Goal: Task Accomplishment & Management: Use online tool/utility

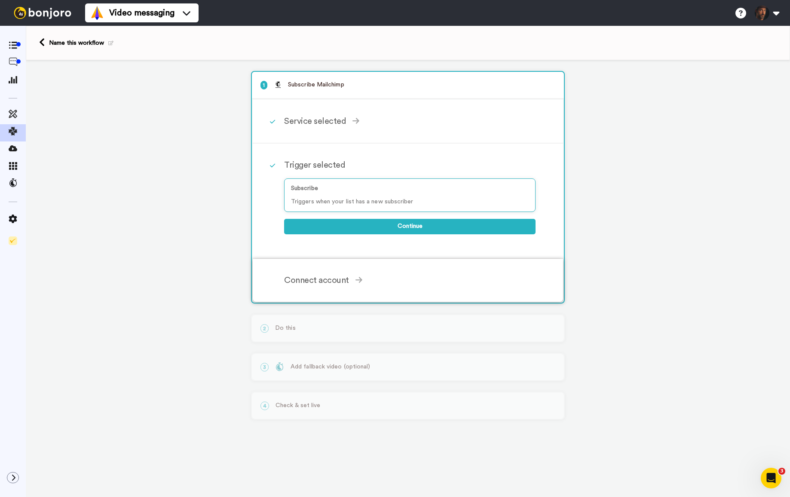
click at [330, 281] on div "Connect account" at bounding box center [409, 280] width 251 height 13
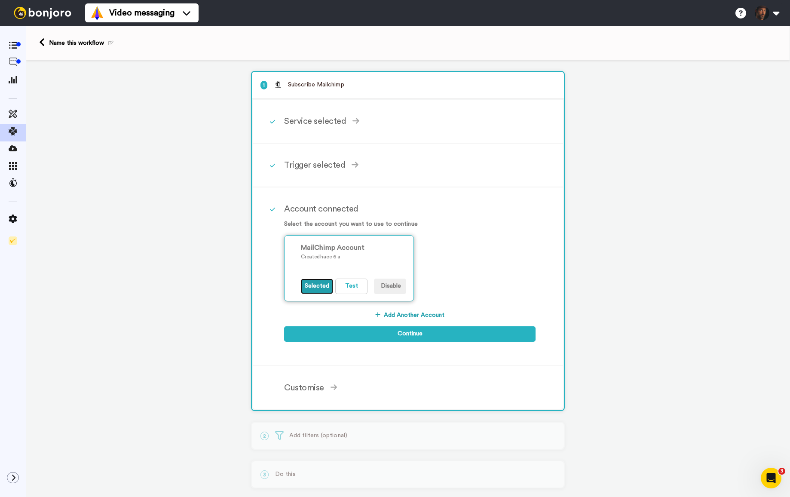
click at [315, 287] on button "Selected" at bounding box center [317, 285] width 32 height 15
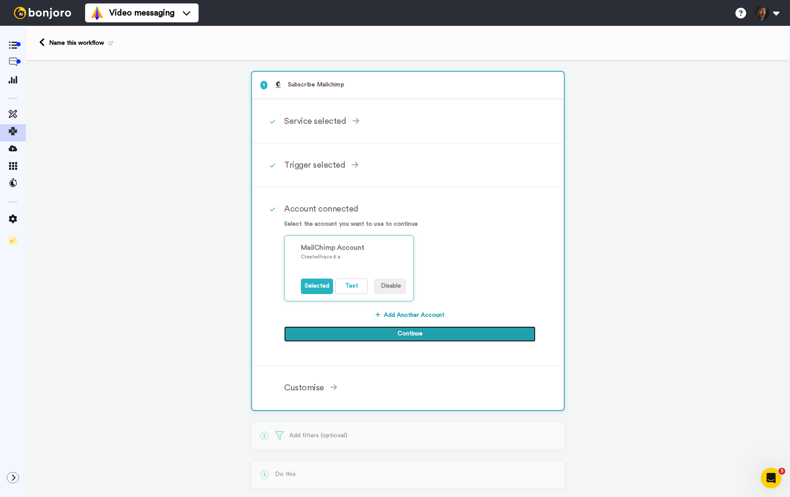
click at [360, 338] on button "Continue" at bounding box center [409, 333] width 251 height 15
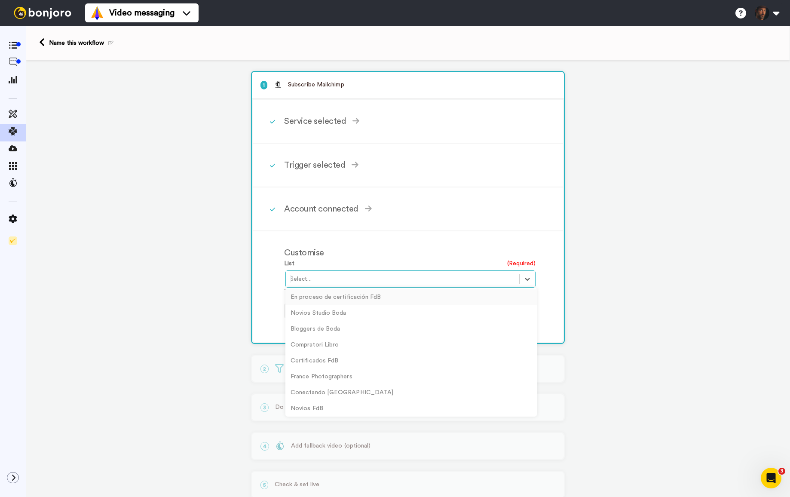
click at [351, 280] on div at bounding box center [402, 279] width 225 height 10
click at [351, 316] on div "Novios Studio Boda" at bounding box center [410, 313] width 251 height 16
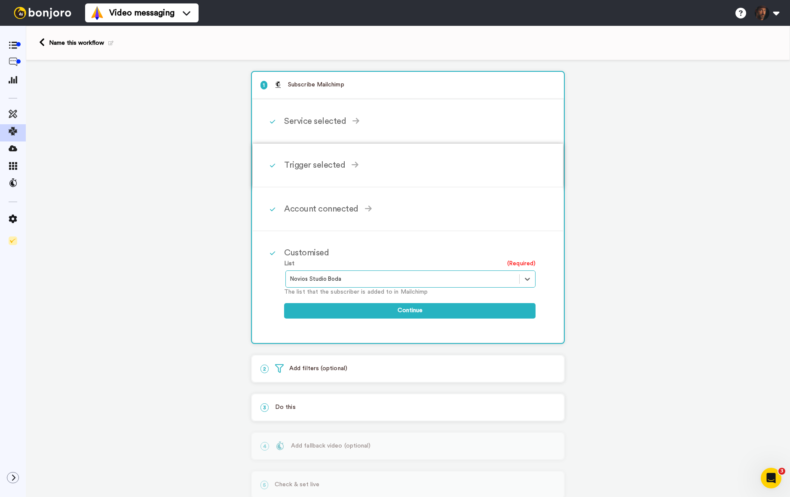
click at [378, 170] on div "Trigger selected" at bounding box center [409, 165] width 251 height 13
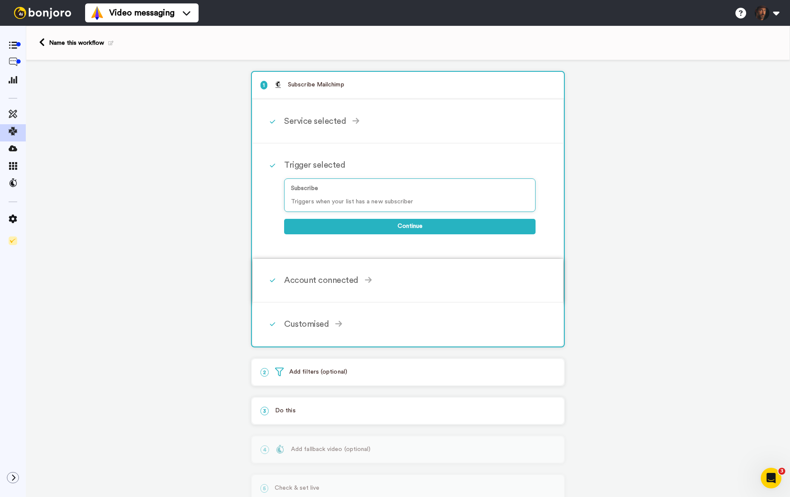
click at [388, 271] on div "Account connected Select the account you want to use to continue MailChimp Acco…" at bounding box center [419, 280] width 270 height 26
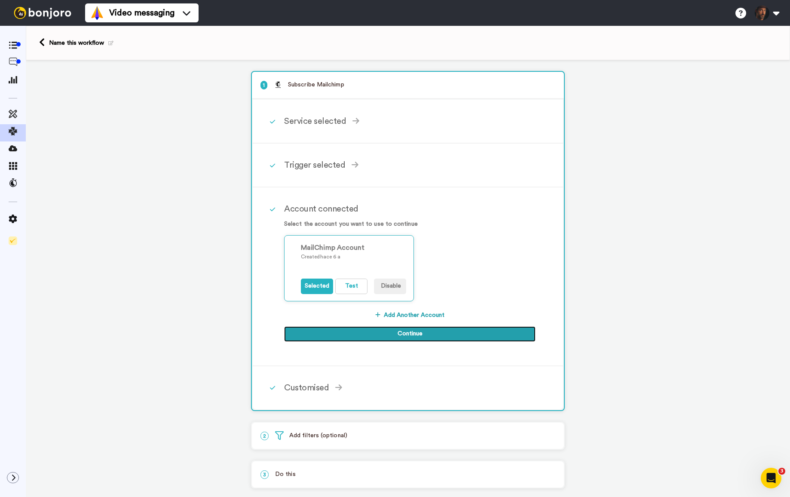
click at [389, 331] on button "Continue" at bounding box center [409, 333] width 251 height 15
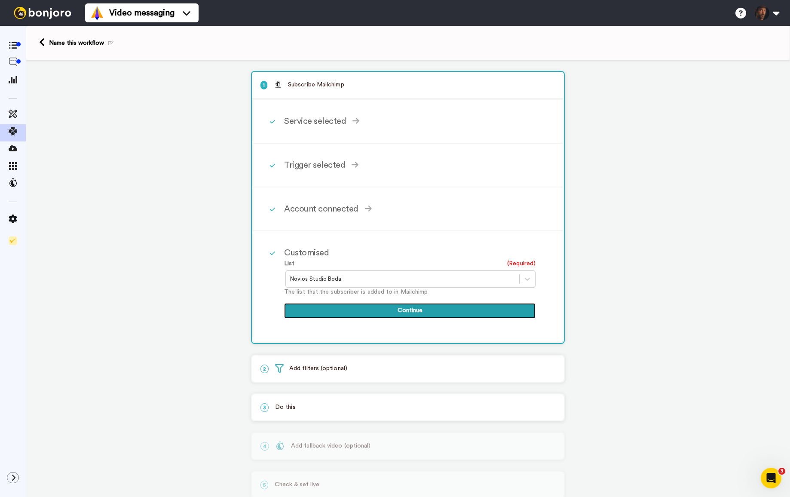
click at [378, 313] on button "Continue" at bounding box center [409, 310] width 251 height 15
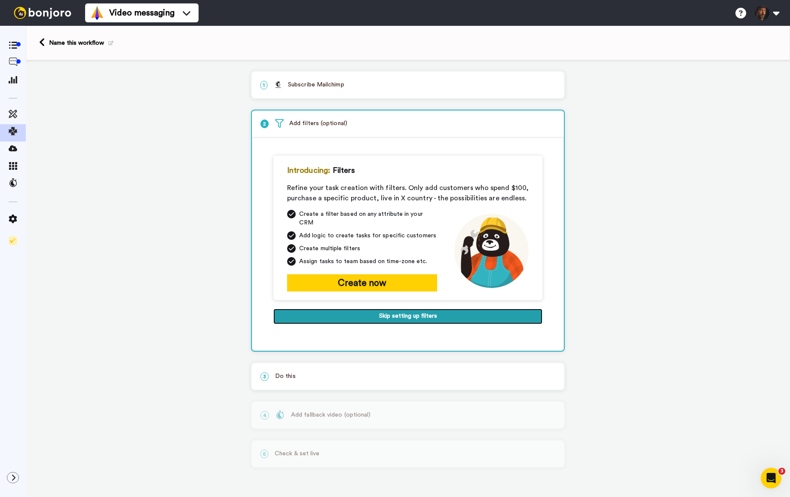
click at [403, 310] on button "Skip setting up filters" at bounding box center [407, 316] width 269 height 15
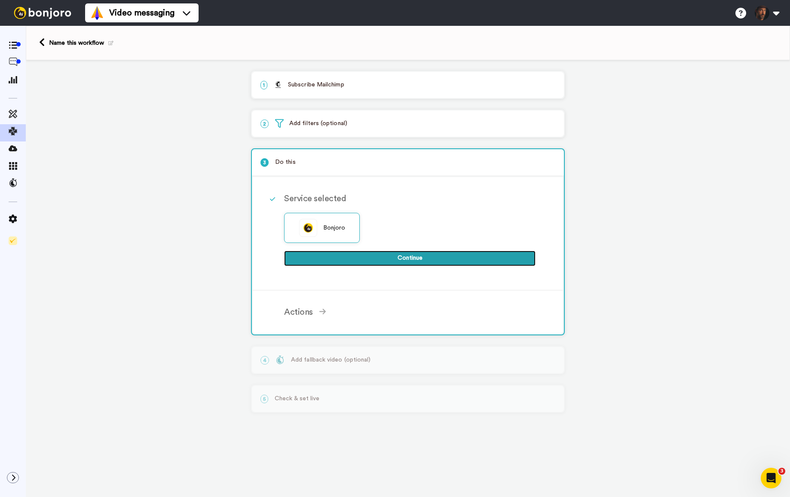
click at [375, 262] on button "Continue" at bounding box center [409, 258] width 251 height 15
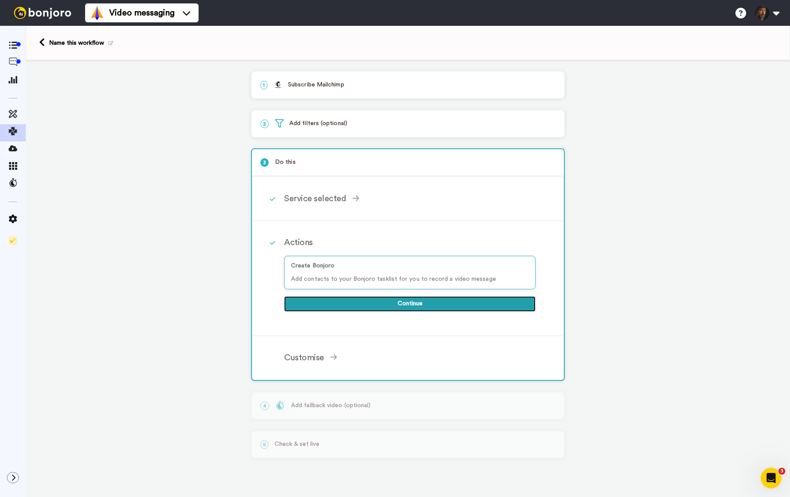
click at [387, 305] on button "Continue" at bounding box center [409, 303] width 251 height 15
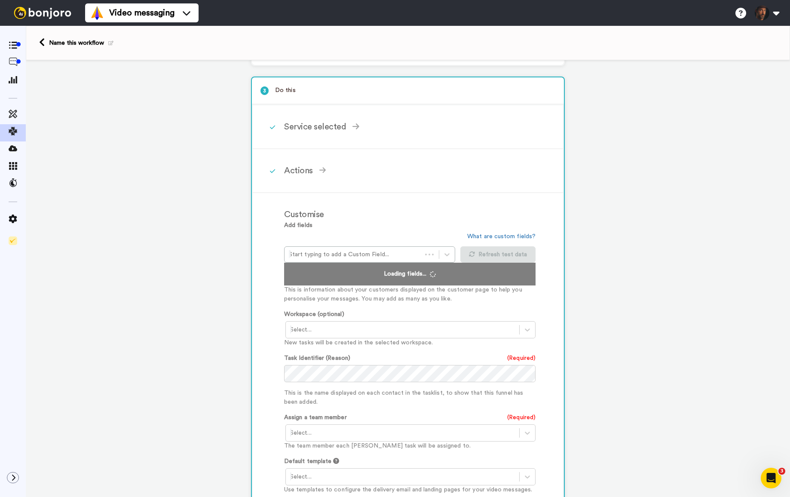
scroll to position [76, 0]
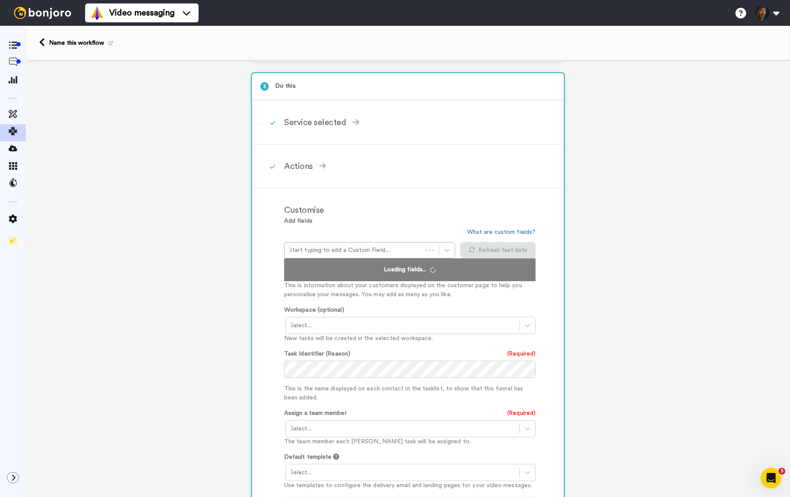
click at [402, 330] on div at bounding box center [402, 325] width 225 height 10
click at [608, 309] on div "1 Subscribe Mailchimp Service selected ActiveCampaign AWeber Bonjoro ConvertKit…" at bounding box center [408, 310] width 764 height 652
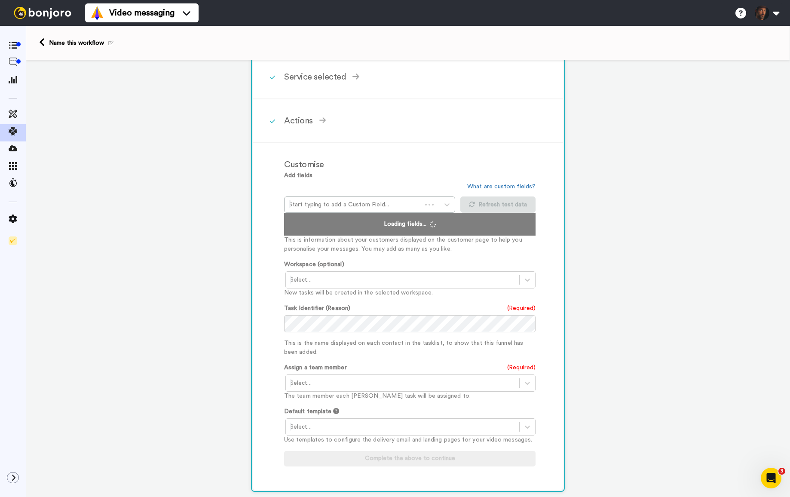
scroll to position [130, 0]
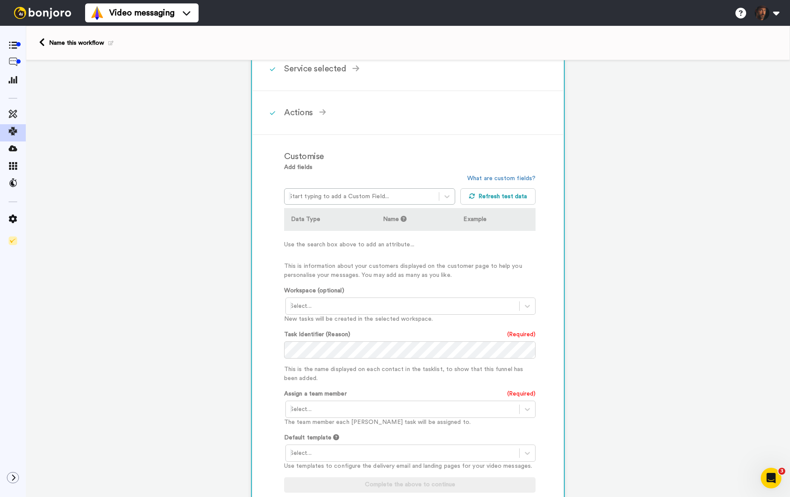
drag, startPoint x: 437, startPoint y: 326, endPoint x: 430, endPoint y: 318, distance: 10.6
click at [430, 321] on p "New tasks will be created in the selected workspace." at bounding box center [409, 319] width 251 height 9
click at [400, 411] on div at bounding box center [402, 409] width 225 height 10
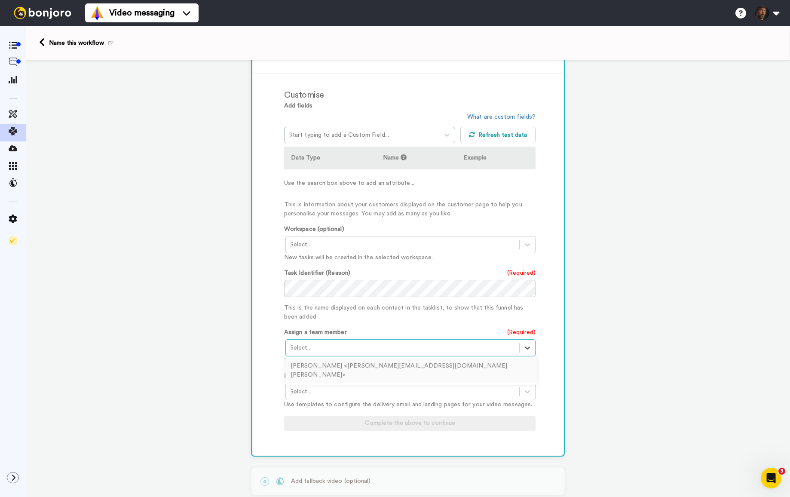
scroll to position [252, 0]
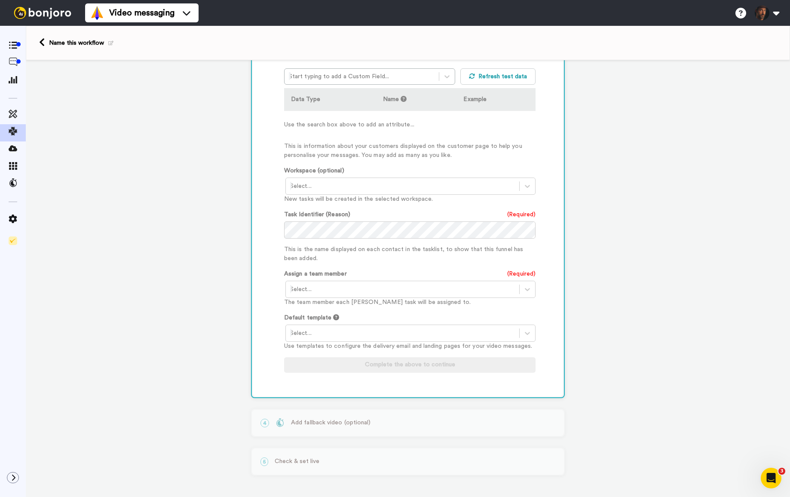
drag, startPoint x: 605, startPoint y: 363, endPoint x: 537, endPoint y: 339, distance: 72.7
click at [605, 363] on div "1 Subscribe Mailchimp Service selected ActiveCampaign AWeber Bonjoro ConvertKit…" at bounding box center [408, 154] width 764 height 686
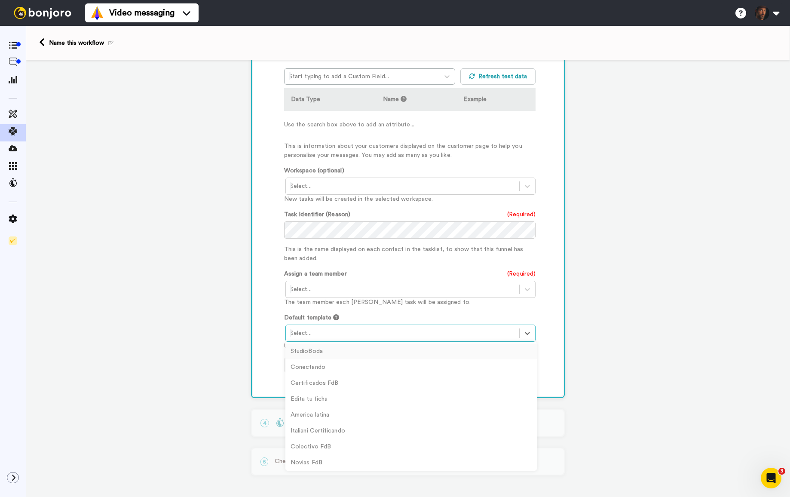
click at [431, 334] on div at bounding box center [402, 333] width 225 height 10
drag, startPoint x: 361, startPoint y: 351, endPoint x: 374, endPoint y: 351, distance: 12.9
click at [361, 351] on div "StudioBoda" at bounding box center [410, 350] width 251 height 16
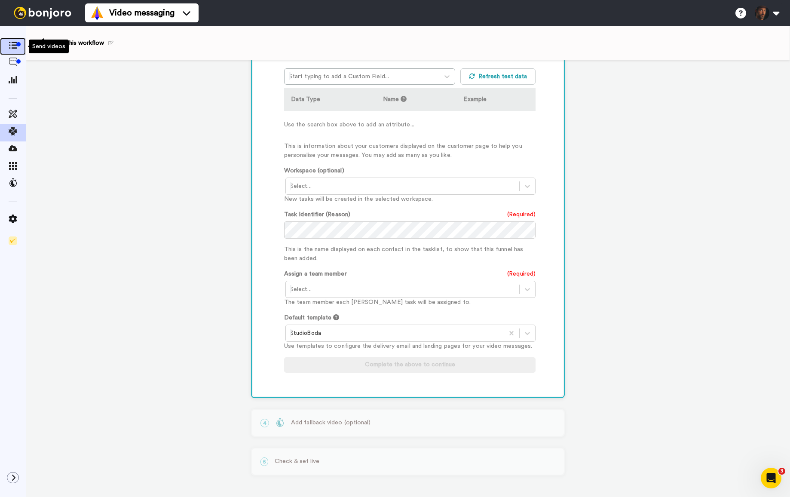
click at [14, 47] on icon at bounding box center [13, 45] width 9 height 7
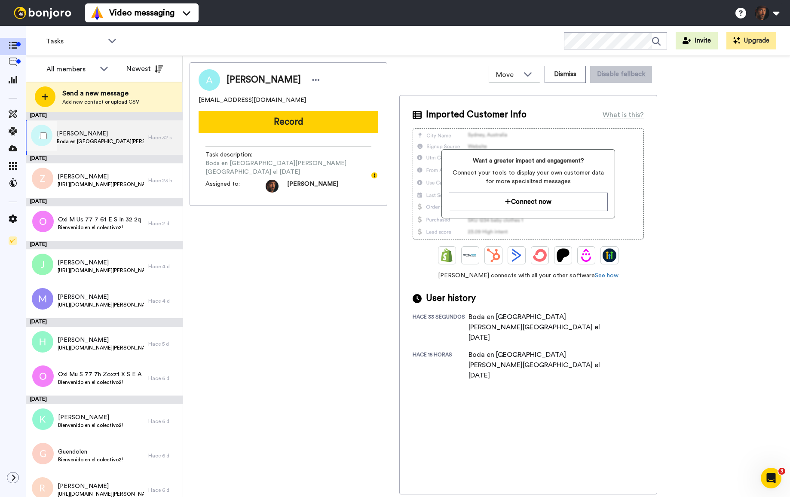
click at [122, 143] on span "Boda en [GEOGRAPHIC_DATA][PERSON_NAME][GEOGRAPHIC_DATA] el [DATE]" at bounding box center [100, 141] width 87 height 7
